Goal: Obtain resource: Download file/media

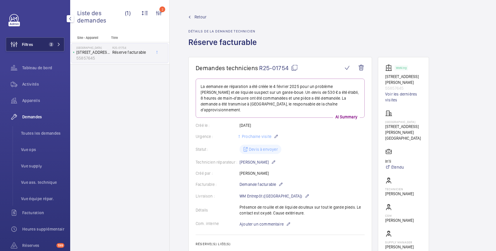
click at [34, 46] on button "Filtres 2" at bounding box center [35, 44] width 58 height 14
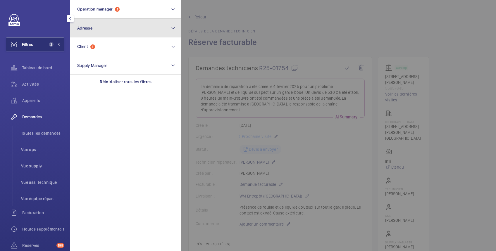
click at [110, 30] on button "Adresse" at bounding box center [125, 28] width 111 height 19
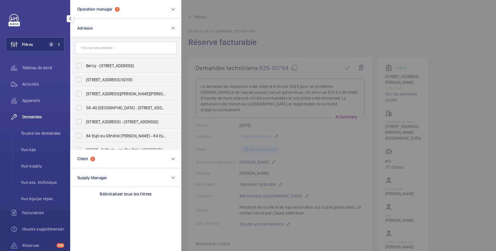
click at [110, 47] on input "text" at bounding box center [126, 48] width 102 height 12
type input "5 square"
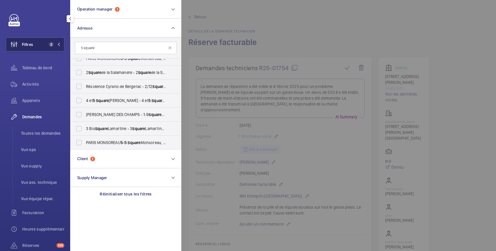
drag, startPoint x: 96, startPoint y: 48, endPoint x: 49, endPoint y: 42, distance: 48.0
click at [49, 42] on wm-front-sidebar-menu-filter "Filtres 2 Operation manager 1 Adresse [GEOGRAPHIC_DATA][PERSON_NAME][PERSON_NAM…" at bounding box center [35, 44] width 58 height 14
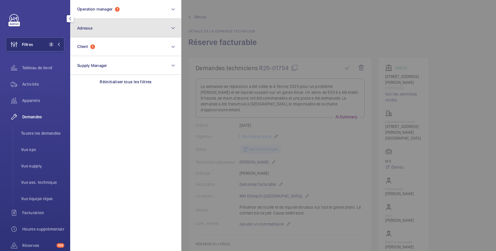
click at [101, 31] on button "Adresse" at bounding box center [125, 28] width 111 height 19
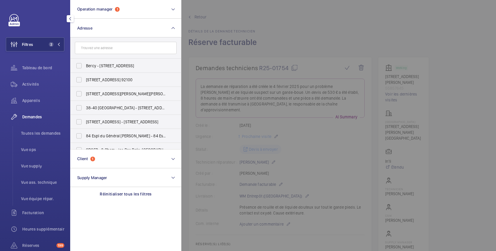
click at [118, 49] on input "text" at bounding box center [126, 48] width 102 height 12
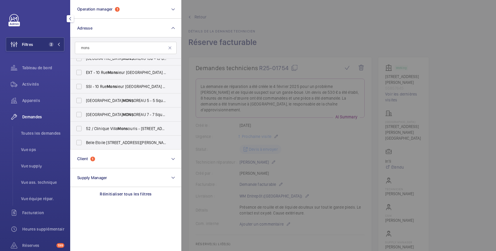
scroll to position [134, 0]
type input "mons"
drag, startPoint x: 96, startPoint y: 47, endPoint x: 53, endPoint y: 43, distance: 42.6
click at [53, 43] on wm-front-sidebar-menu-filter "Filtres 2 Operation manager 1 Adresse [GEOGRAPHIC_DATA][STREET_ADDRESS] - [STRE…" at bounding box center [35, 44] width 58 height 14
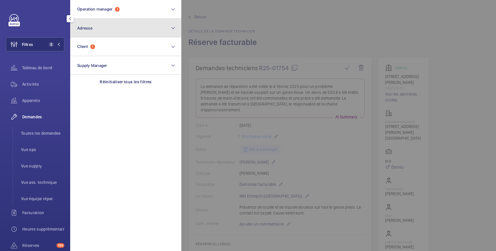
click at [93, 28] on button "Adresse" at bounding box center [125, 28] width 111 height 19
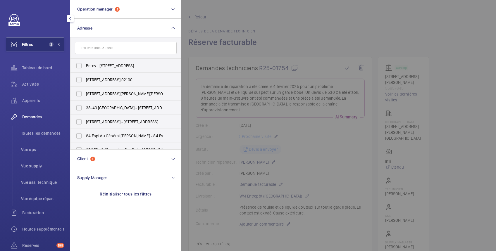
click at [96, 49] on input "text" at bounding box center [126, 48] width 102 height 12
type input "Monsoreau"
click at [107, 63] on span "PARIS MONSOREAU [STREET_ADDRESS]" at bounding box center [126, 66] width 80 height 6
click at [85, 63] on input "PARIS MONSOREAU [STREET_ADDRESS]" at bounding box center [79, 66] width 12 height 12
checkbox input "true"
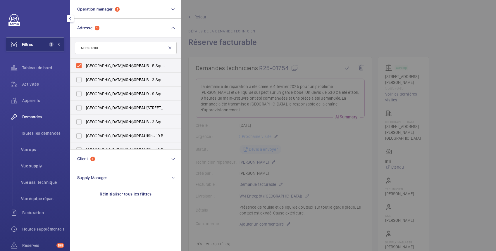
click at [323, 23] on div at bounding box center [429, 125] width 496 height 251
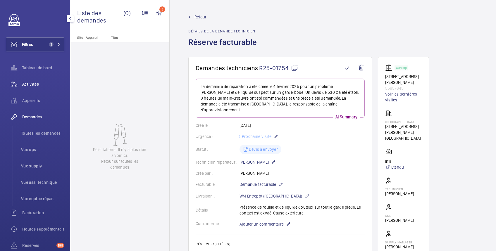
click at [35, 84] on span "Activités" at bounding box center [43, 84] width 42 height 6
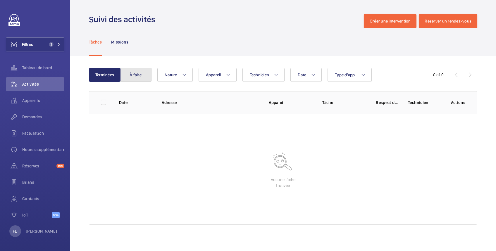
click at [137, 76] on button "À faire" at bounding box center [136, 75] width 32 height 14
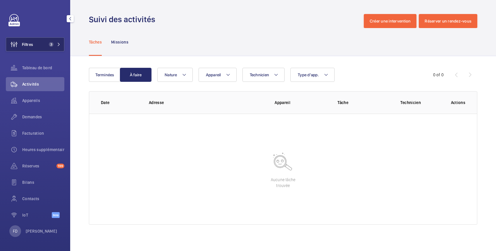
click at [35, 42] on button "Filtres 3" at bounding box center [35, 44] width 58 height 14
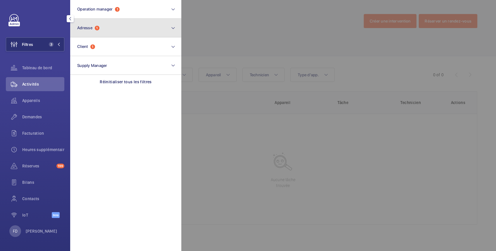
click at [125, 25] on button "Adresse 1" at bounding box center [125, 28] width 111 height 19
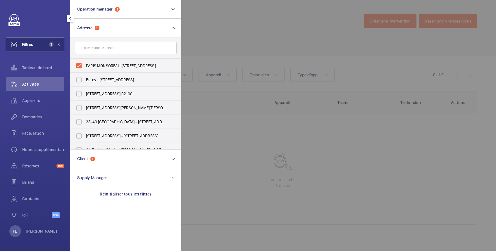
click at [106, 49] on input "text" at bounding box center [126, 48] width 102 height 12
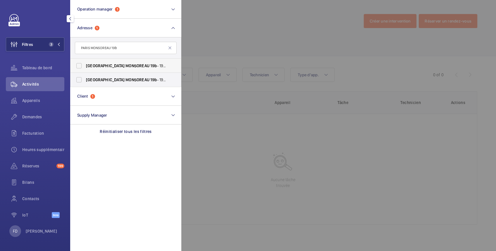
type input "PARIS MONSOREAU 19b"
click at [81, 68] on label "PARIS MONSOREAU [STREET_ADDRESS]" at bounding box center [121, 66] width 102 height 14
click at [81, 68] on input "PARIS MONSOREAU [STREET_ADDRESS]" at bounding box center [79, 66] width 12 height 12
checkbox input "true"
drag, startPoint x: 77, startPoint y: 80, endPoint x: 89, endPoint y: 81, distance: 11.2
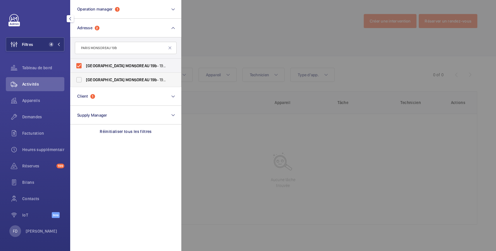
click at [78, 80] on label "PARIS MONSOREAU [STREET_ADDRESS]" at bounding box center [121, 80] width 102 height 14
click at [78, 80] on input "PARIS MONSOREAU [STREET_ADDRESS]" at bounding box center [79, 80] width 12 height 12
checkbox input "true"
click at [243, 33] on div at bounding box center [429, 125] width 496 height 251
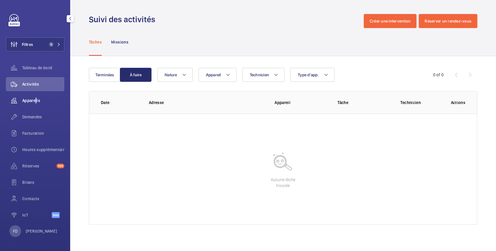
click at [35, 100] on span "Appareils" at bounding box center [43, 101] width 42 height 6
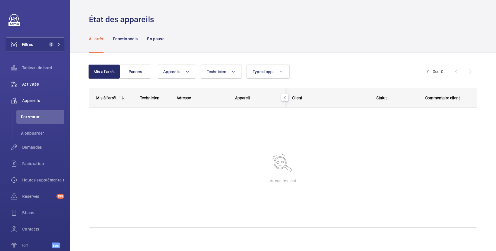
drag, startPoint x: 37, startPoint y: 99, endPoint x: 30, endPoint y: 82, distance: 18.1
click at [30, 82] on span "Activités" at bounding box center [43, 84] width 42 height 6
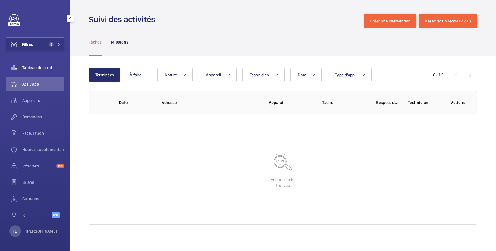
click at [37, 68] on span "Tableau de bord" at bounding box center [43, 68] width 42 height 6
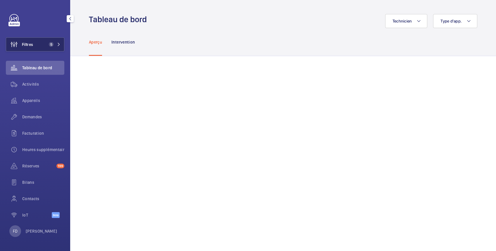
click at [39, 46] on button "Filtres 5" at bounding box center [35, 44] width 58 height 14
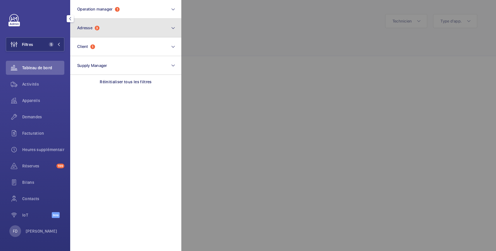
click at [83, 28] on span "Adresse" at bounding box center [84, 27] width 15 height 5
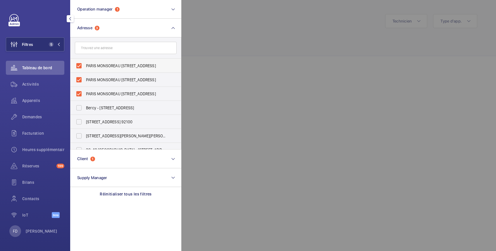
click at [88, 64] on span "PARIS MONSOREAU [STREET_ADDRESS]" at bounding box center [126, 66] width 80 height 6
click at [85, 64] on input "PARIS MONSOREAU [STREET_ADDRESS]" at bounding box center [79, 66] width 12 height 12
checkbox input "false"
click at [89, 77] on span "PARIS MONSOREAU [STREET_ADDRESS]" at bounding box center [126, 80] width 80 height 6
click at [85, 77] on input "PARIS MONSOREAU [STREET_ADDRESS]" at bounding box center [79, 80] width 12 height 12
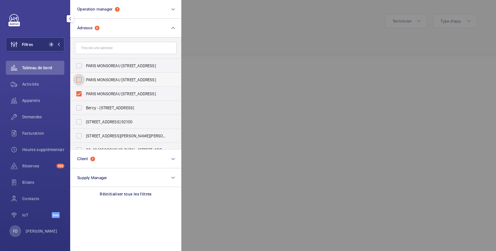
checkbox input "false"
click at [95, 92] on span "PARIS MONSOREAU [STREET_ADDRESS]" at bounding box center [126, 94] width 80 height 6
click at [92, 92] on span "PARIS MONSOREAU [STREET_ADDRESS]" at bounding box center [126, 94] width 80 height 6
click at [85, 92] on input "PARIS MONSOREAU [STREET_ADDRESS]" at bounding box center [79, 94] width 12 height 12
checkbox input "false"
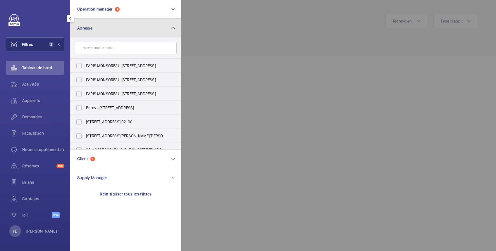
click at [116, 30] on button "Adresse" at bounding box center [125, 28] width 111 height 19
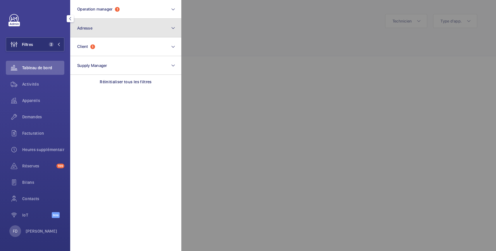
click at [104, 32] on button "Adresse" at bounding box center [125, 28] width 111 height 19
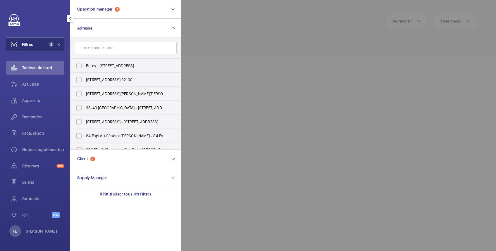
click at [105, 48] on input "text" at bounding box center [126, 48] width 102 height 12
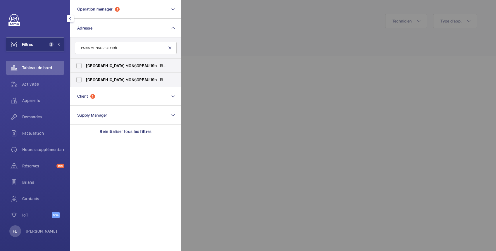
type input "PARIS MONSOREAU 19b"
click at [170, 46] on mat-icon at bounding box center [169, 48] width 5 height 5
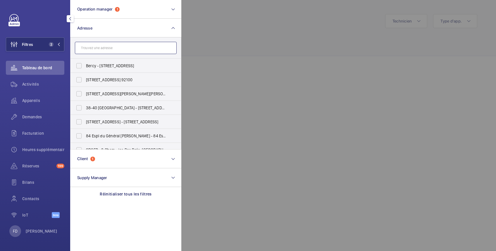
click at [98, 45] on input "text" at bounding box center [126, 48] width 102 height 12
paste input "PARIS 49"
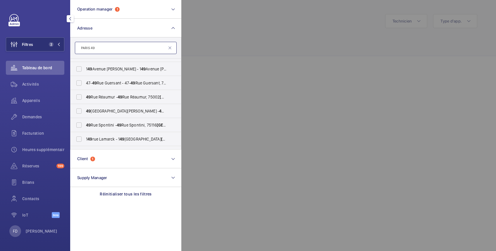
scroll to position [63, 0]
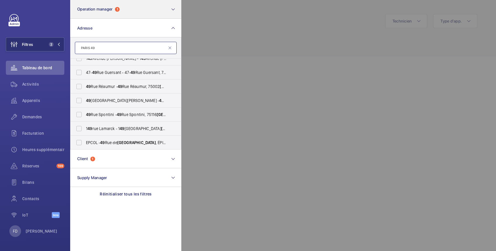
type input "PARIS 49"
drag, startPoint x: 102, startPoint y: 45, endPoint x: 4, endPoint y: 44, distance: 98.5
click at [4, 44] on div "Filtres 2 Operation manager 1 Adresse [GEOGRAPHIC_DATA][PERSON_NAME] - [STREET_…" at bounding box center [35, 125] width 70 height 251
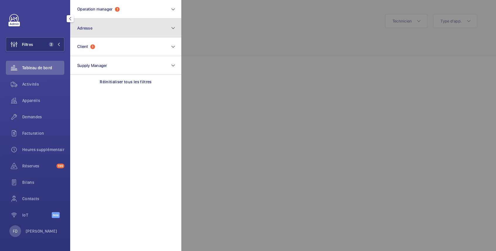
click at [104, 27] on button "Adresse" at bounding box center [125, 28] width 111 height 19
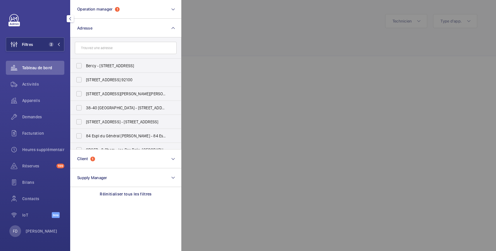
click at [109, 47] on input "text" at bounding box center [126, 48] width 102 height 12
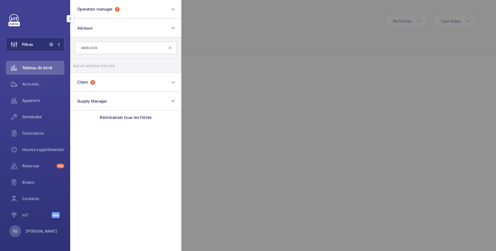
type input "49062324"
click at [223, 40] on div at bounding box center [429, 125] width 496 height 251
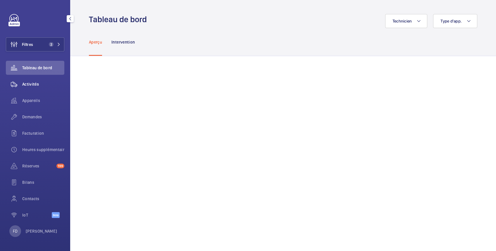
click at [32, 82] on span "Activités" at bounding box center [43, 84] width 42 height 6
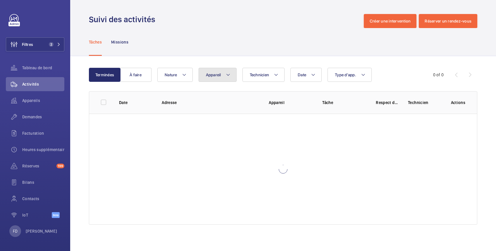
click at [210, 75] on span "Appareil" at bounding box center [213, 74] width 15 height 5
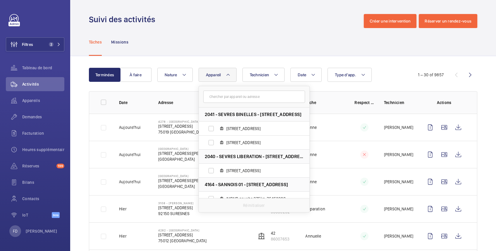
click at [222, 97] on input "text" at bounding box center [254, 97] width 102 height 12
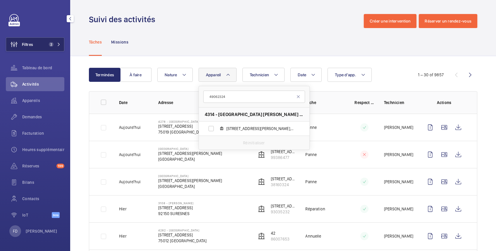
type input "49062324"
click at [36, 45] on button "Filtres 2" at bounding box center [35, 44] width 58 height 14
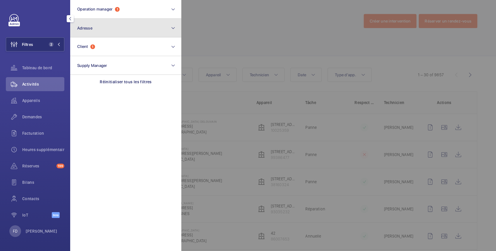
click at [98, 26] on button "Adresse" at bounding box center [125, 28] width 111 height 19
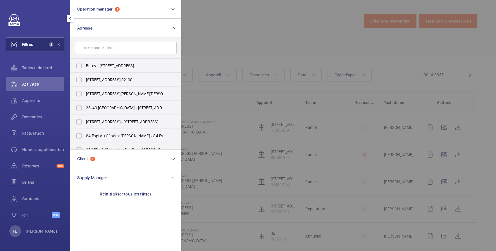
click at [98, 45] on input "text" at bounding box center [126, 48] width 102 height 12
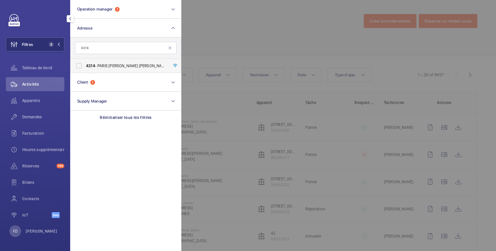
type input "4314"
click at [80, 65] on label "4314 - PARIS [PERSON_NAME] [PERSON_NAME] - [STREET_ADDRESS][PERSON_NAME]" at bounding box center [121, 66] width 102 height 14
click at [80, 65] on input "4314 - PARIS [PERSON_NAME] [PERSON_NAME] - [STREET_ADDRESS][PERSON_NAME]" at bounding box center [79, 66] width 12 height 12
checkbox input "true"
click at [227, 25] on div at bounding box center [429, 125] width 496 height 251
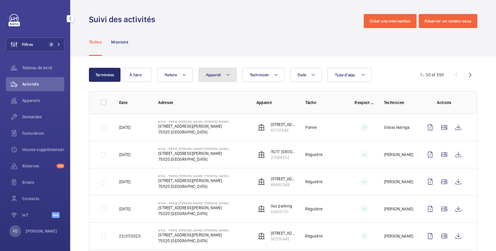
click at [217, 76] on span "Appareil" at bounding box center [213, 74] width 15 height 5
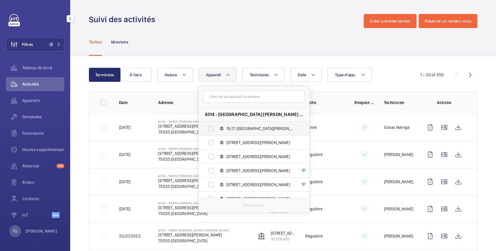
scroll to position [49, 0]
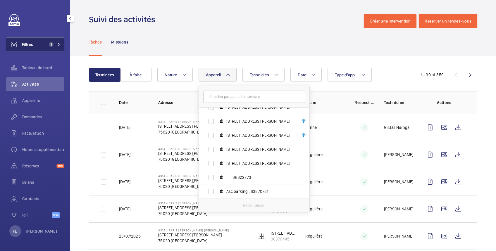
click at [34, 43] on button "Filtres 3" at bounding box center [35, 44] width 58 height 14
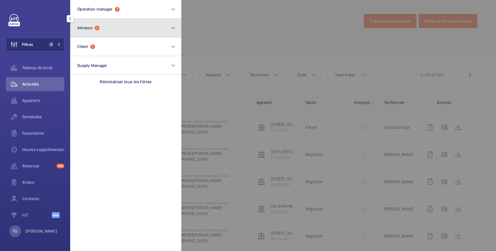
click at [108, 25] on button "Adresse 1" at bounding box center [125, 28] width 111 height 19
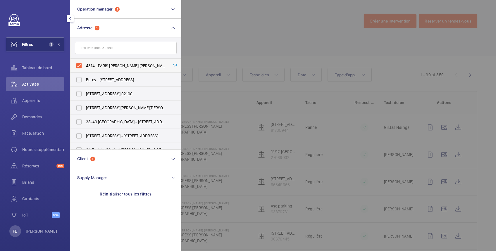
click at [78, 66] on label "4314 - PARIS [PERSON_NAME] [PERSON_NAME] - [STREET_ADDRESS][PERSON_NAME]" at bounding box center [121, 66] width 102 height 14
click at [78, 66] on input "4314 - PARIS [PERSON_NAME] [PERSON_NAME] - [STREET_ADDRESS][PERSON_NAME]" at bounding box center [79, 66] width 12 height 12
checkbox input "false"
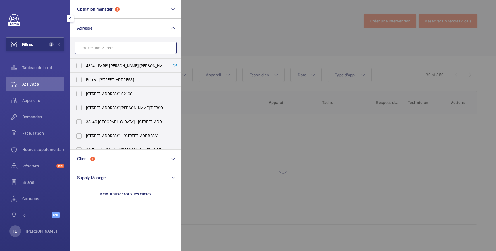
click at [98, 47] on input "text" at bounding box center [126, 48] width 102 height 12
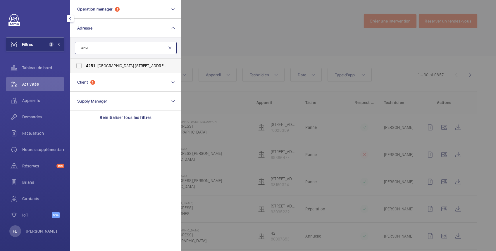
type input "4251"
click at [78, 64] on label "4251 - [GEOGRAPHIC_DATA] [STREET_ADDRESS]" at bounding box center [121, 66] width 102 height 14
click at [78, 64] on input "4251 - [GEOGRAPHIC_DATA] [STREET_ADDRESS]" at bounding box center [79, 66] width 12 height 12
checkbox input "true"
click at [215, 32] on div at bounding box center [429, 125] width 496 height 251
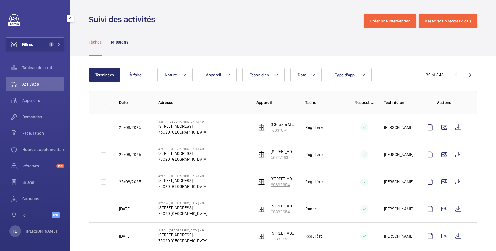
click at [281, 184] on p "69832954" at bounding box center [283, 185] width 25 height 6
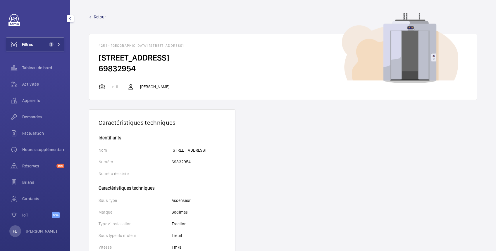
drag, startPoint x: 99, startPoint y: 56, endPoint x: 173, endPoint y: 61, distance: 74.7
click at [173, 61] on h2 "[STREET_ADDRESS]" at bounding box center [283, 57] width 369 height 11
drag, startPoint x: 173, startPoint y: 61, endPoint x: 148, endPoint y: 75, distance: 28.9
click at [151, 75] on wm-front-card-body "[STREET_ADDRESS]" at bounding box center [283, 67] width 388 height 31
drag, startPoint x: 98, startPoint y: 68, endPoint x: 136, endPoint y: 76, distance: 38.7
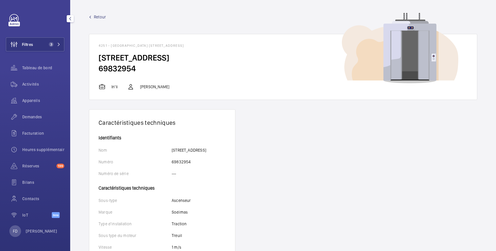
click at [136, 76] on wm-front-card-body "[STREET_ADDRESS]" at bounding box center [283, 67] width 388 height 31
copy h2 "69832954"
click at [33, 84] on span "Activités" at bounding box center [43, 84] width 42 height 6
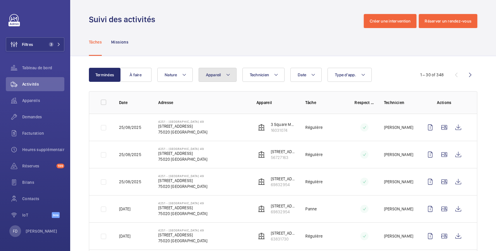
click at [215, 72] on span "Appareil" at bounding box center [213, 74] width 15 height 5
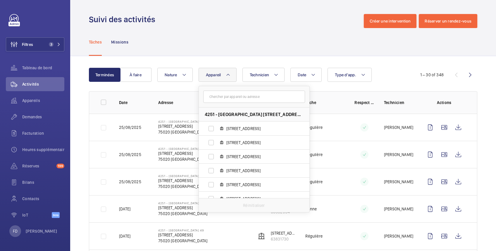
click at [217, 99] on input "text" at bounding box center [254, 97] width 102 height 12
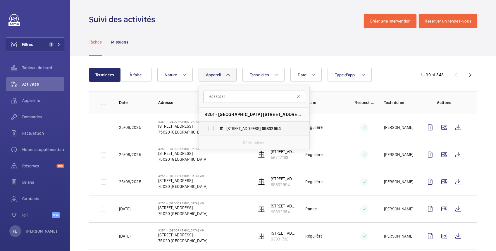
type input "69832954"
click at [211, 129] on label "[STREET_ADDRESS]" at bounding box center [249, 129] width 101 height 14
click at [211, 129] on input "[STREET_ADDRESS]" at bounding box center [211, 129] width 12 height 12
checkbox input "true"
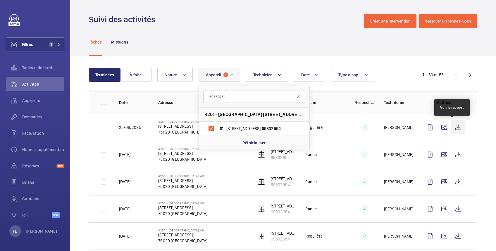
click at [452, 128] on wm-front-icon-button at bounding box center [458, 127] width 14 height 14
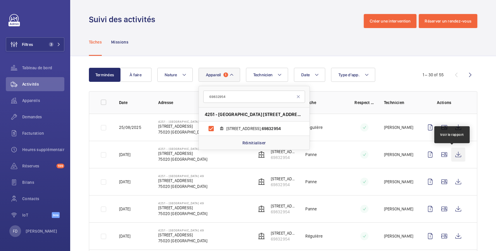
click at [451, 155] on wm-front-icon-button at bounding box center [458, 155] width 14 height 14
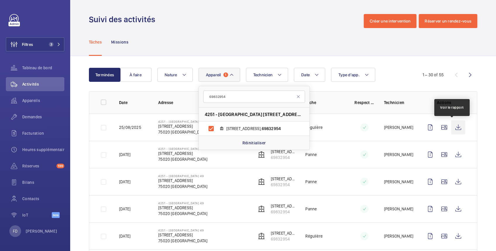
click at [454, 127] on wm-front-icon-button at bounding box center [458, 127] width 14 height 14
